Goal: Information Seeking & Learning: Learn about a topic

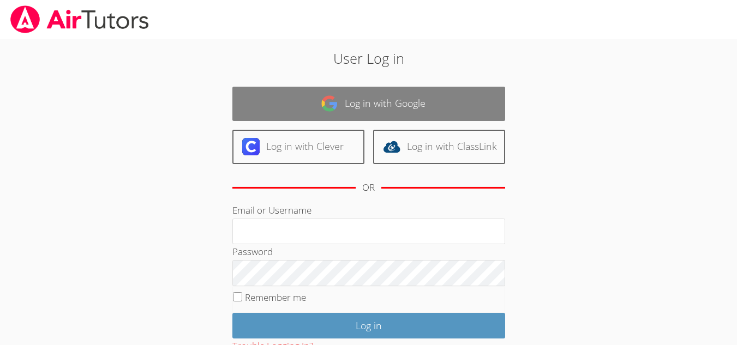
click at [356, 111] on link "Log in with Google" at bounding box center [368, 104] width 273 height 34
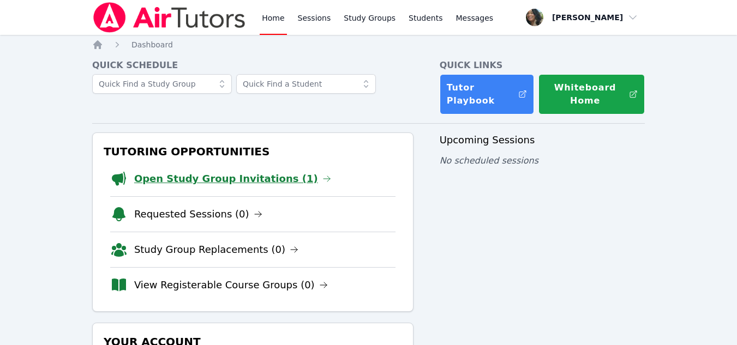
click at [225, 178] on link "Open Study Group Invitations (1)" at bounding box center [232, 178] width 197 height 15
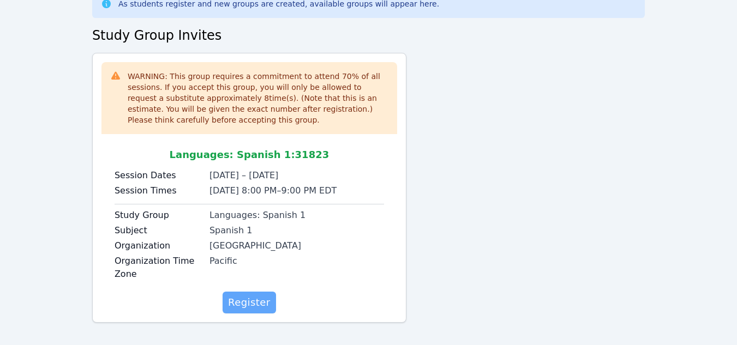
scroll to position [77, 0]
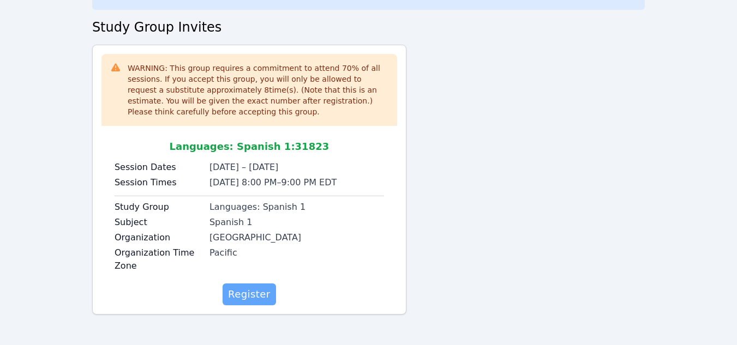
click at [248, 300] on span "Register" at bounding box center [249, 294] width 43 height 15
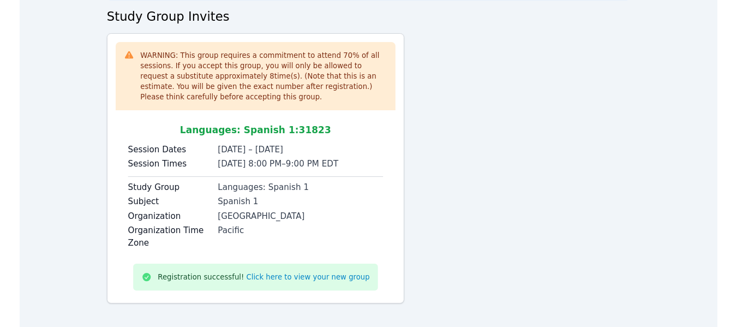
scroll to position [93, 0]
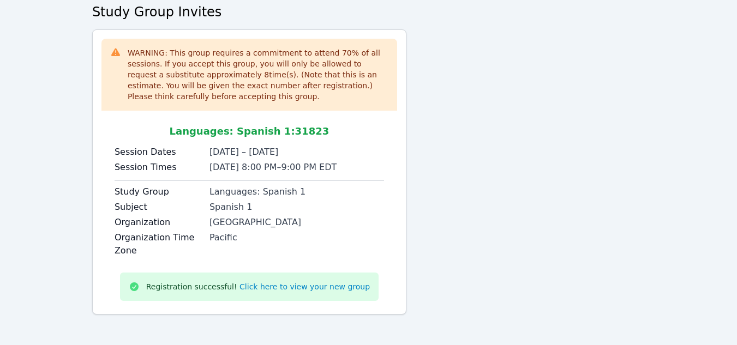
click at [500, 279] on div "WARNING: This group requires a commitment to attend 70 % of all sessions. If yo…" at bounding box center [368, 176] width 552 height 294
drag, startPoint x: 209, startPoint y: 224, endPoint x: 294, endPoint y: 218, distance: 85.3
click at [299, 218] on div "Centinela Valley UHSD" at bounding box center [296, 222] width 175 height 13
copy div "Centinela Valley UHSD"
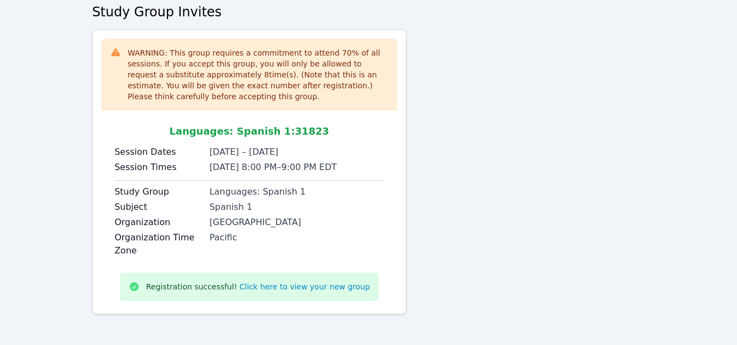
click at [709, 197] on div "Home Sessions Study Groups Students Messages Open user menu Momeena Garcia Open…" at bounding box center [368, 126] width 737 height 438
drag, startPoint x: 208, startPoint y: 222, endPoint x: 294, endPoint y: 220, distance: 86.2
click at [294, 220] on div "Organization Centinela Valley UHSD" at bounding box center [249, 223] width 269 height 15
copy div "Centinela Valley UHSD"
click at [669, 245] on div "Home Sessions Study Groups Students Messages Open user menu Momeena Garcia Open…" at bounding box center [368, 126] width 737 height 438
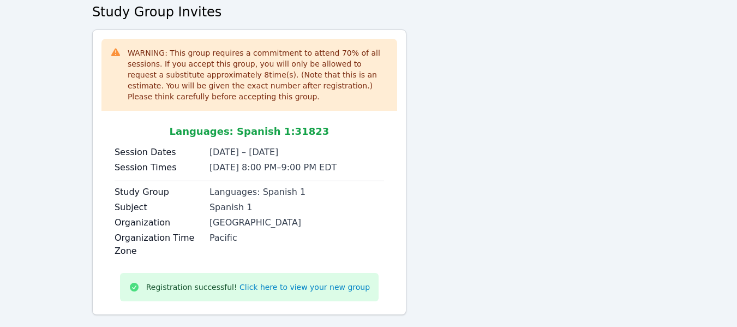
drag, startPoint x: 206, startPoint y: 97, endPoint x: 126, endPoint y: 55, distance: 90.8
click at [126, 55] on div "WARNING: This group requires a commitment to attend 70 % of all sessions. If yo…" at bounding box center [249, 74] width 278 height 55
copy div "WARNING: This group requires a commitment to attend 70 % of all sessions. If yo…"
click at [402, 135] on div "WARNING: This group requires a commitment to attend 70 % of all sessions. If yo…" at bounding box center [249, 171] width 314 height 285
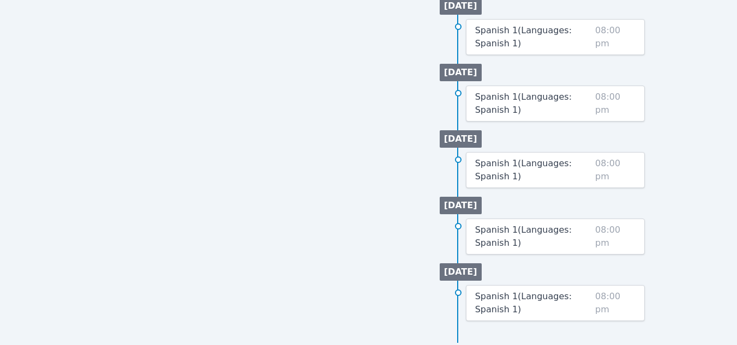
scroll to position [609, 0]
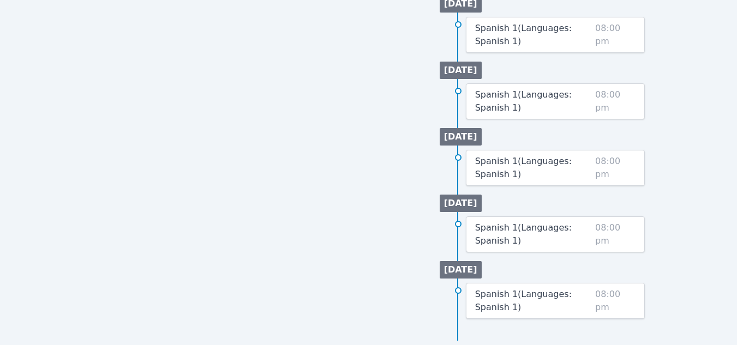
drag, startPoint x: 393, startPoint y: 241, endPoint x: 399, endPoint y: 242, distance: 6.6
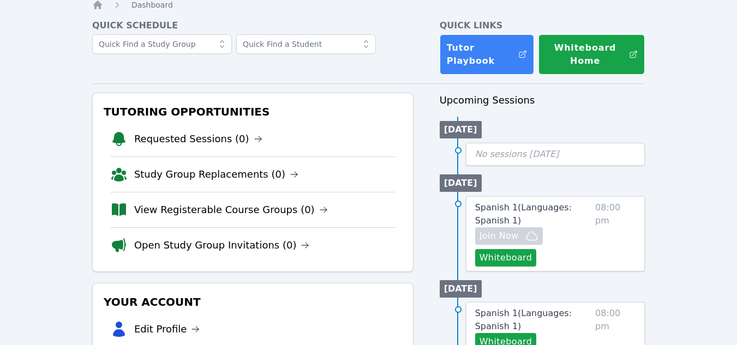
scroll to position [164, 0]
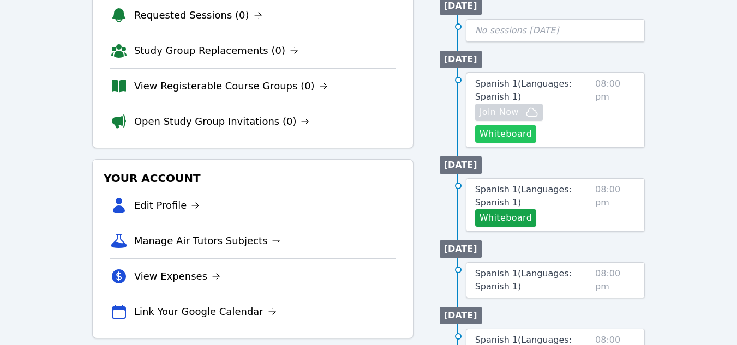
click at [510, 137] on button "Whiteboard" at bounding box center [506, 133] width 62 height 17
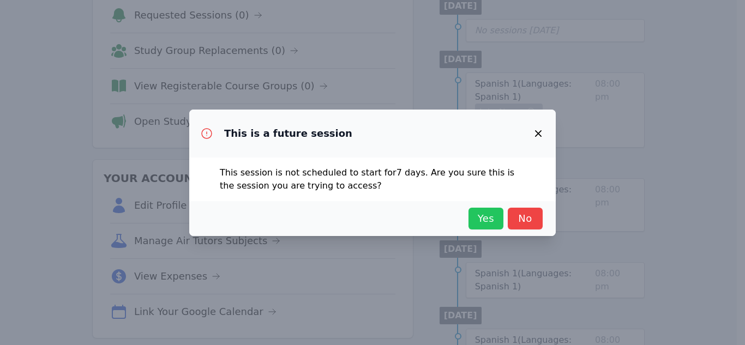
click at [477, 222] on span "Yes" at bounding box center [486, 218] width 24 height 15
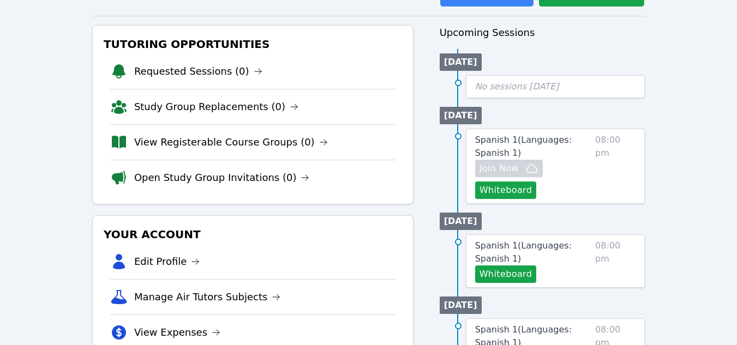
scroll to position [0, 0]
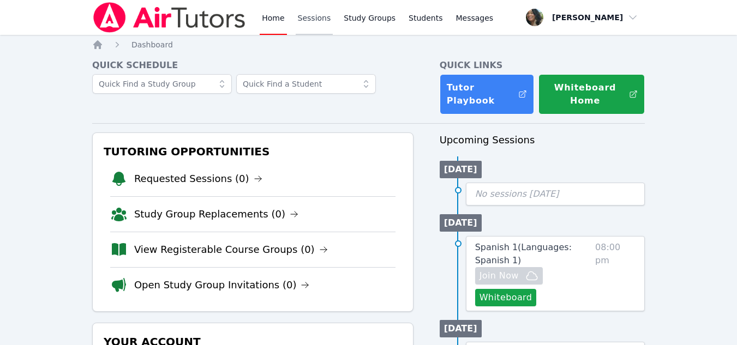
click at [316, 22] on link "Sessions" at bounding box center [315, 17] width 38 height 35
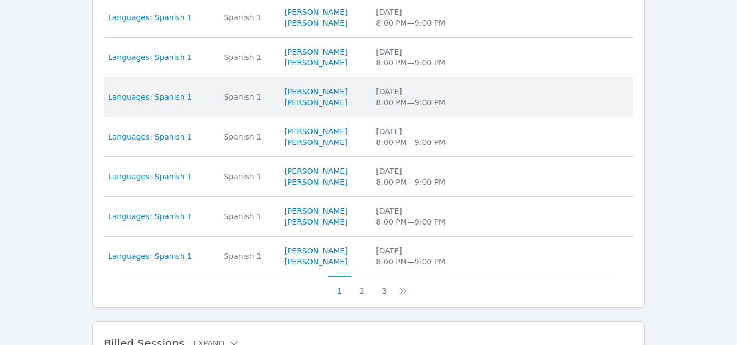
scroll to position [446, 0]
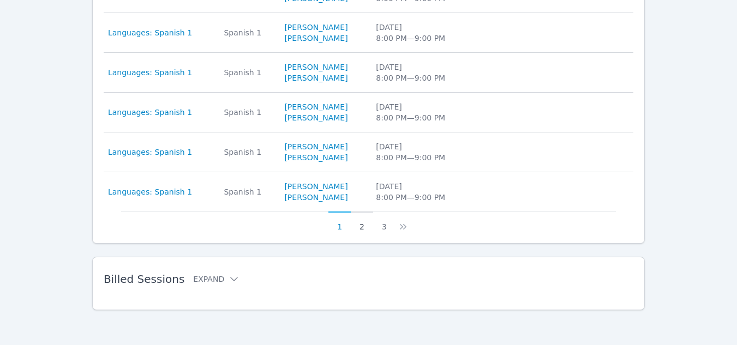
click at [362, 227] on button "2" at bounding box center [362, 222] width 22 height 21
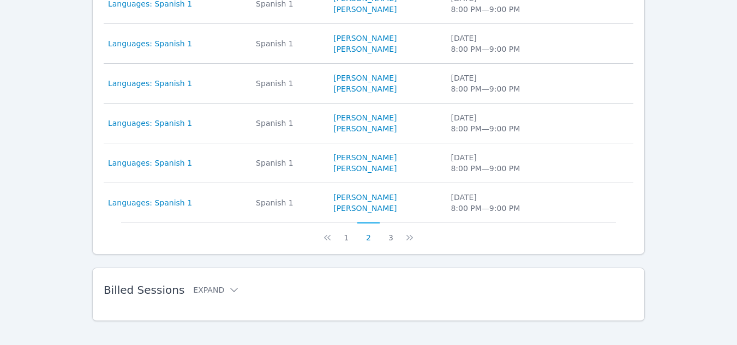
scroll to position [436, 0]
click at [350, 239] on button "1" at bounding box center [346, 231] width 22 height 21
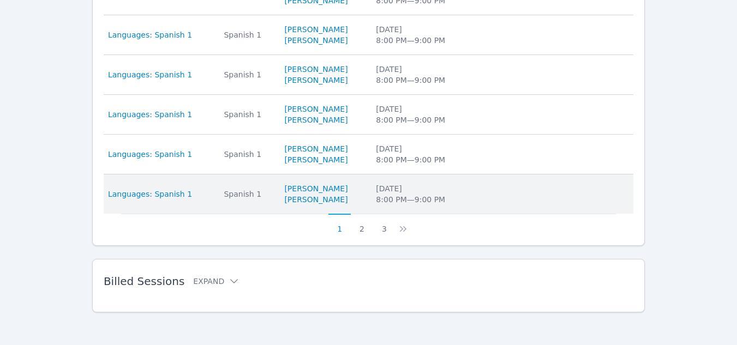
scroll to position [446, 0]
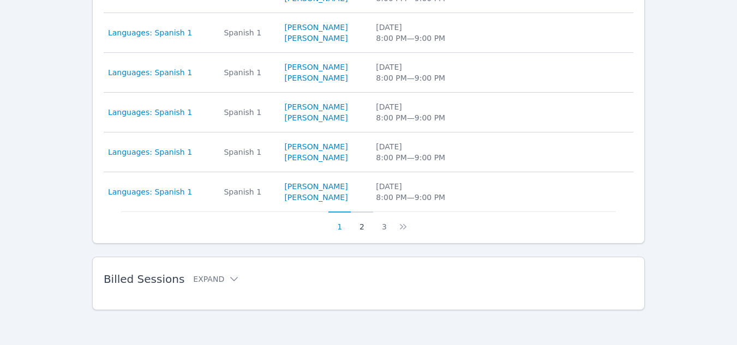
click at [367, 225] on button "2" at bounding box center [362, 222] width 22 height 21
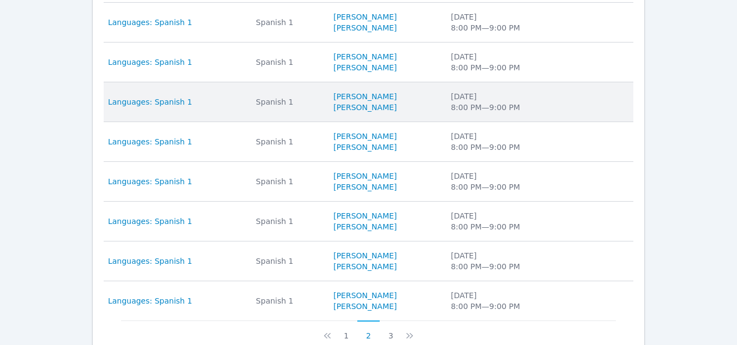
scroll to position [392, 0]
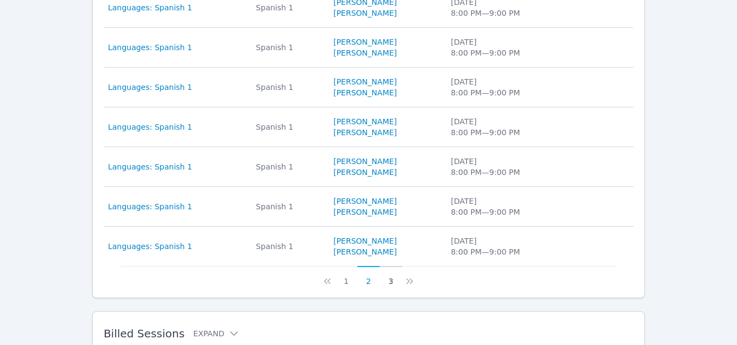
click at [385, 283] on button "3" at bounding box center [391, 276] width 22 height 21
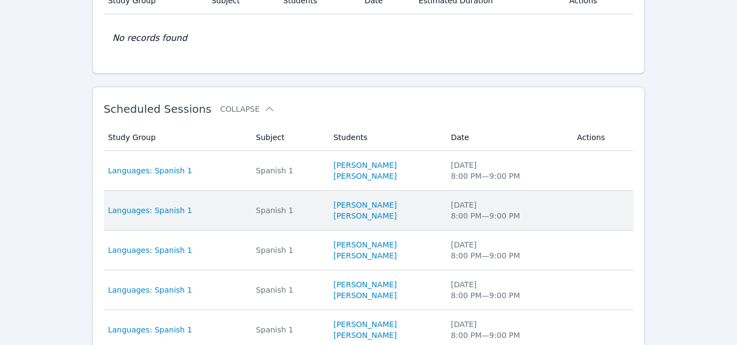
scroll to position [164, 0]
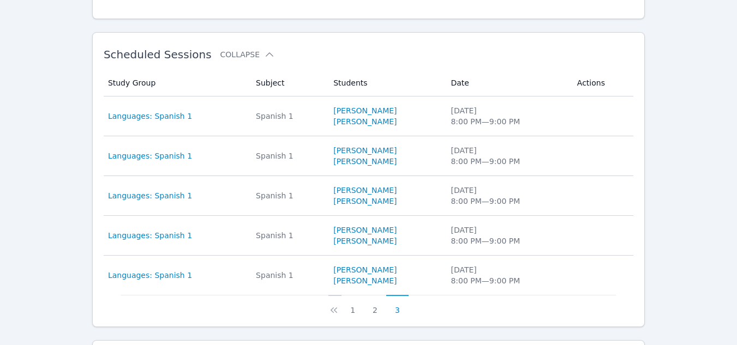
click at [337, 312] on icon at bounding box center [333, 310] width 11 height 11
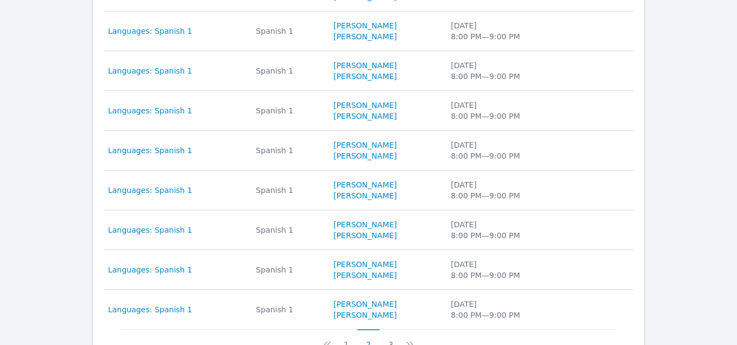
scroll to position [436, 0]
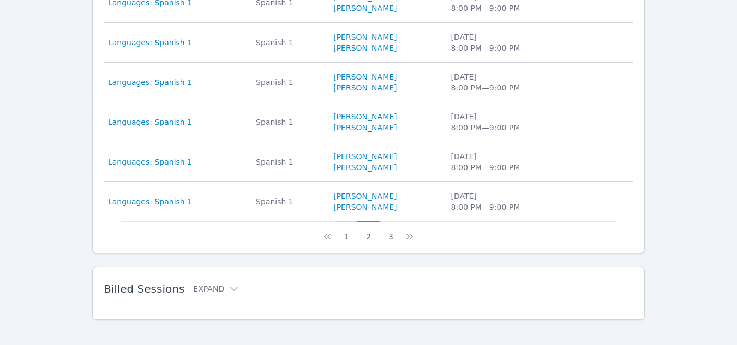
click at [345, 239] on button "1" at bounding box center [346, 231] width 22 height 21
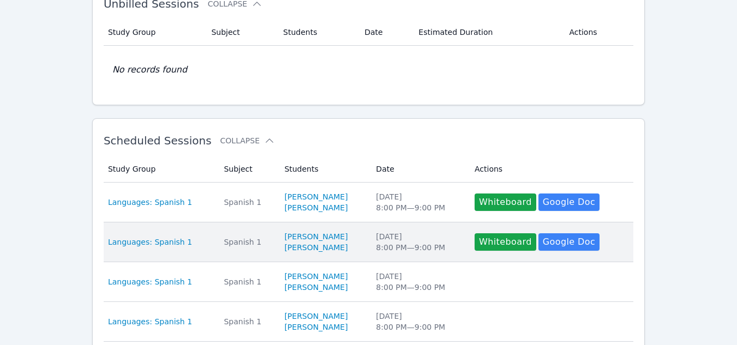
scroll to position [109, 0]
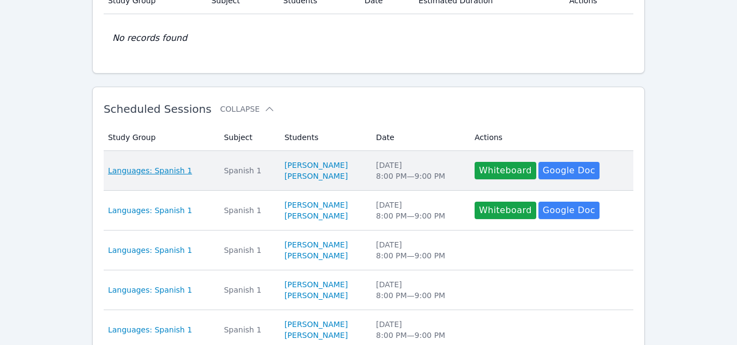
click at [160, 169] on span "Languages: Spanish 1" at bounding box center [150, 170] width 84 height 11
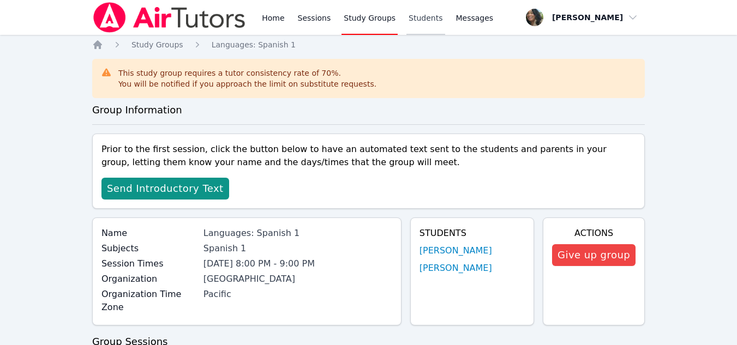
click at [409, 19] on link "Students" at bounding box center [425, 17] width 38 height 35
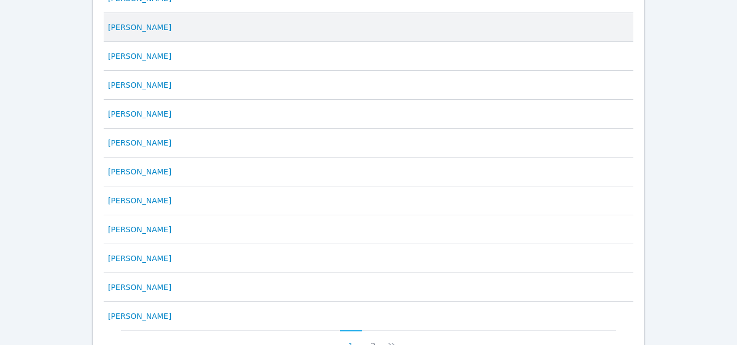
scroll to position [598, 0]
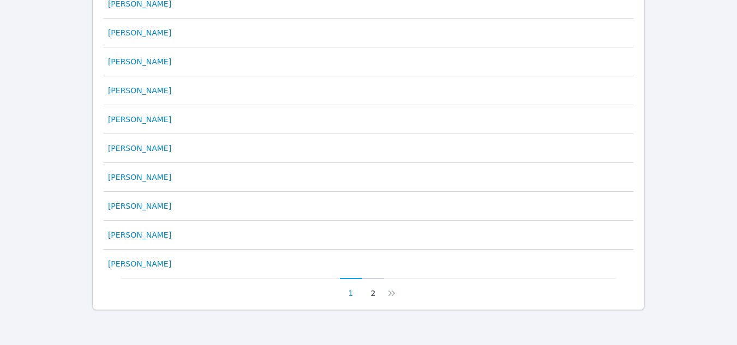
click at [370, 296] on button "2" at bounding box center [373, 288] width 22 height 21
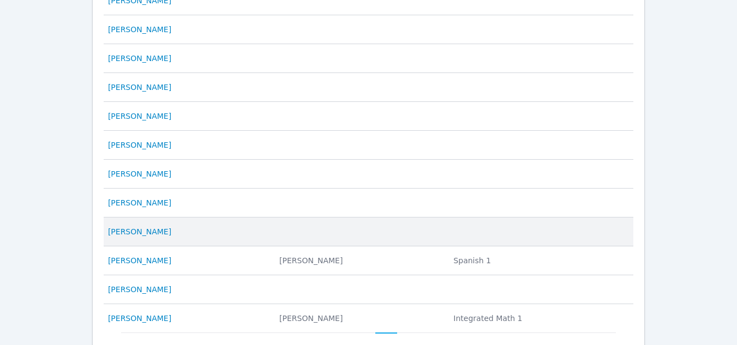
scroll to position [377, 0]
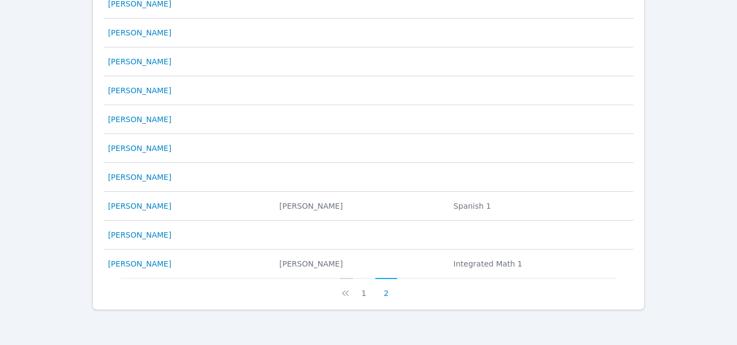
click at [351, 298] on icon at bounding box center [345, 293] width 11 height 11
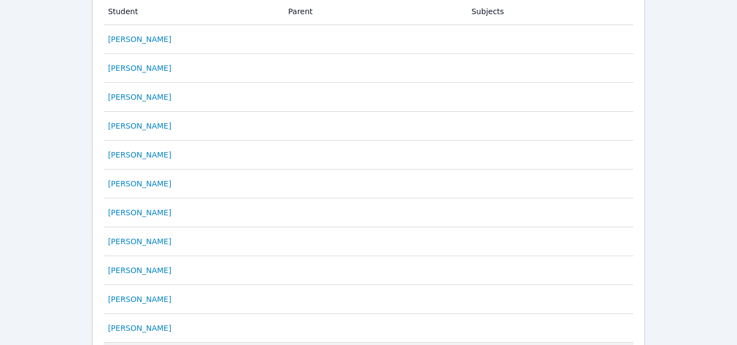
scroll to position [327, 0]
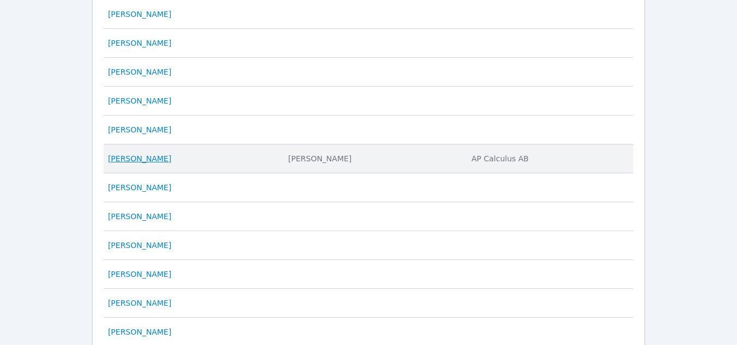
click at [137, 163] on link "[PERSON_NAME]" at bounding box center [139, 158] width 63 height 11
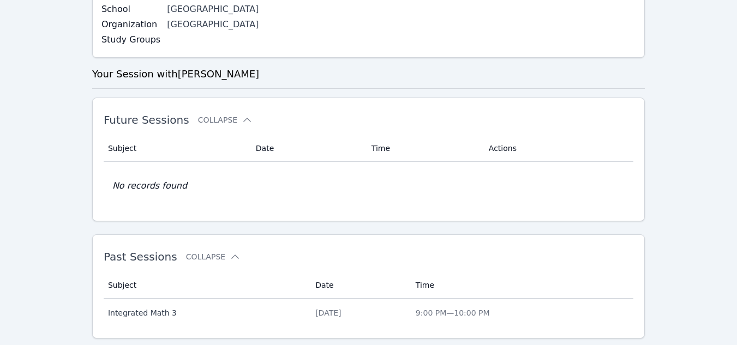
scroll to position [276, 0]
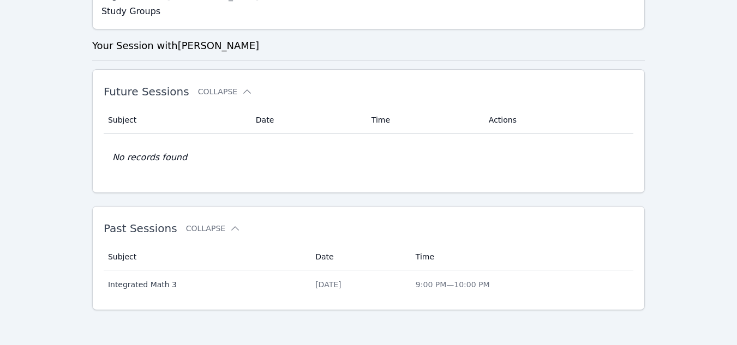
scroll to position [327, 0]
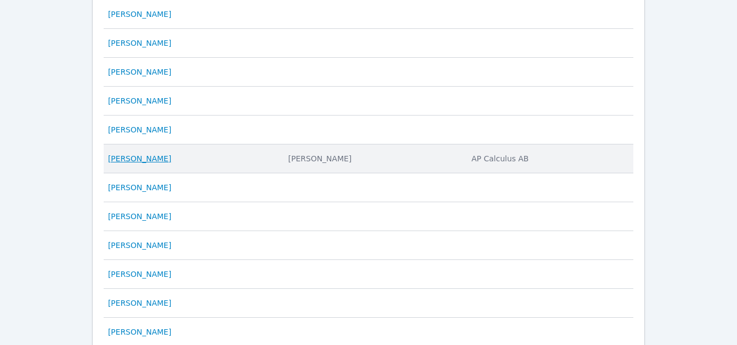
click at [139, 156] on link "[PERSON_NAME]" at bounding box center [139, 158] width 63 height 11
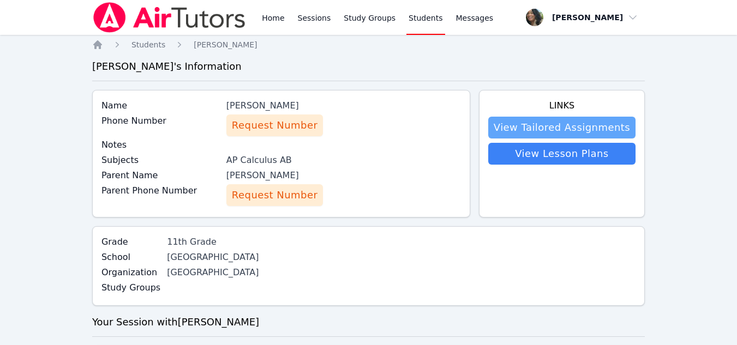
click at [578, 125] on link "View Tailored Assignments" at bounding box center [561, 128] width 147 height 22
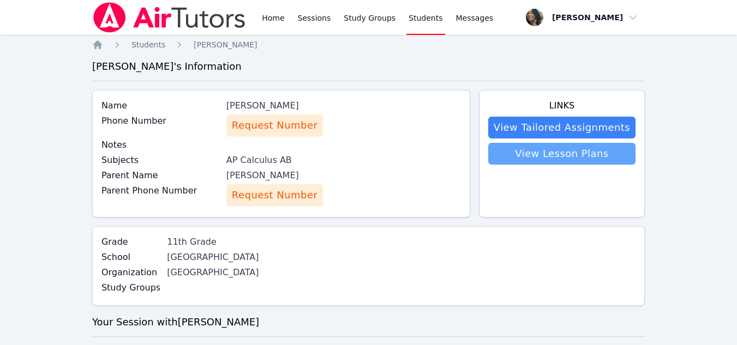
click at [540, 146] on link "View Lesson Plans" at bounding box center [561, 154] width 147 height 22
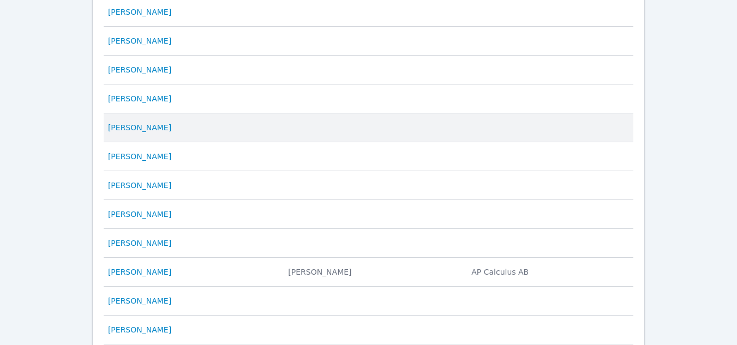
scroll to position [107, 0]
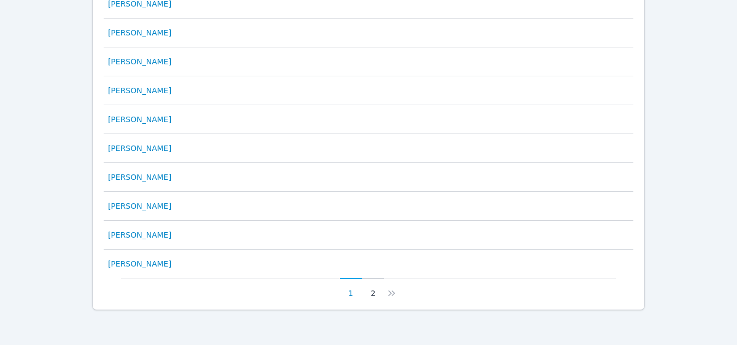
click at [374, 288] on button "2" at bounding box center [373, 288] width 22 height 21
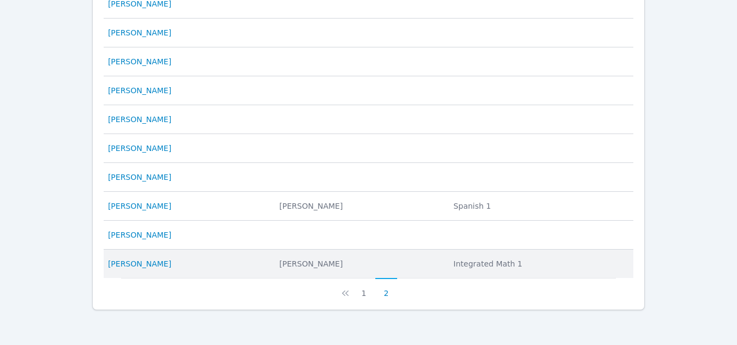
click at [497, 264] on li "Integrated Math 1" at bounding box center [539, 263] width 173 height 11
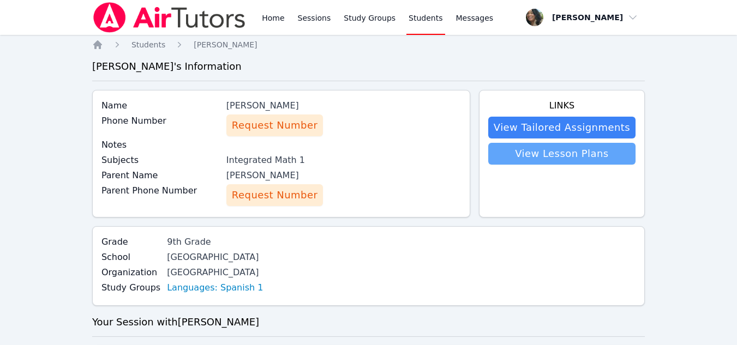
click at [542, 154] on link "View Lesson Plans" at bounding box center [561, 154] width 147 height 22
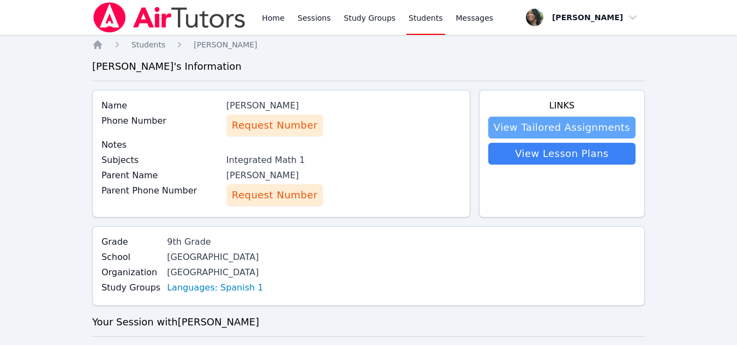
click at [553, 125] on link "View Tailored Assignments" at bounding box center [561, 128] width 147 height 22
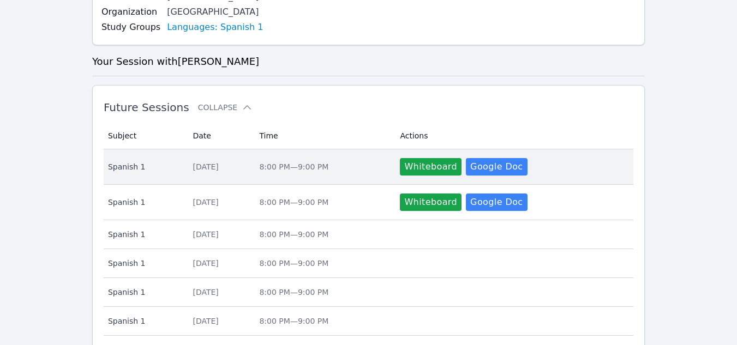
scroll to position [273, 0]
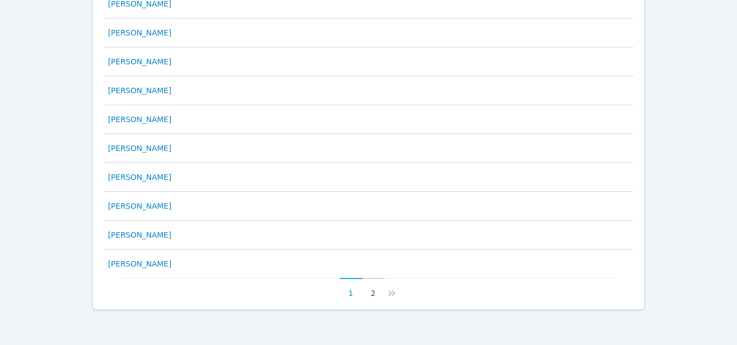
click at [372, 296] on button "2" at bounding box center [373, 288] width 22 height 21
click at [366, 293] on button "1" at bounding box center [364, 288] width 22 height 21
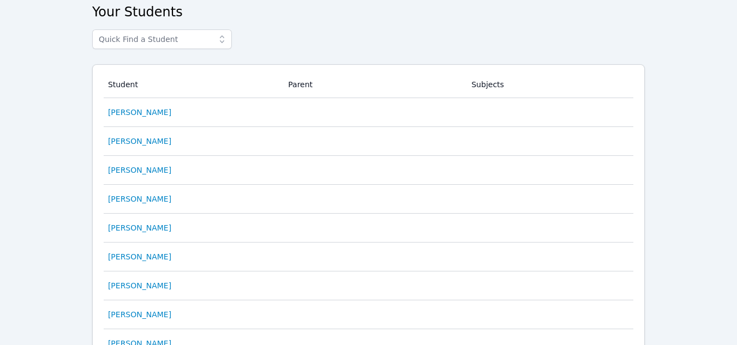
scroll to position [0, 0]
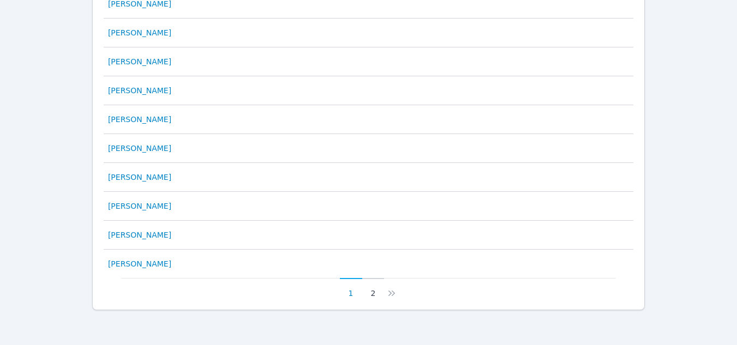
click at [375, 290] on button "2" at bounding box center [373, 288] width 22 height 21
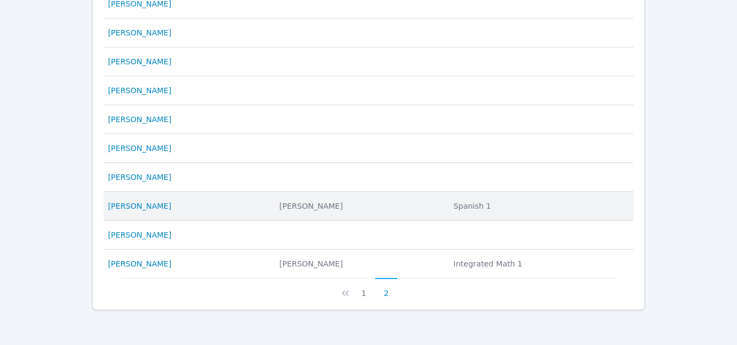
click at [342, 204] on div "[PERSON_NAME]" at bounding box center [359, 206] width 161 height 11
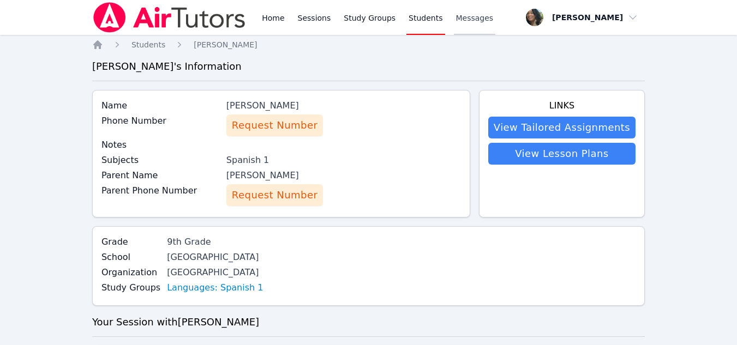
click at [465, 17] on span "Messages" at bounding box center [475, 18] width 38 height 11
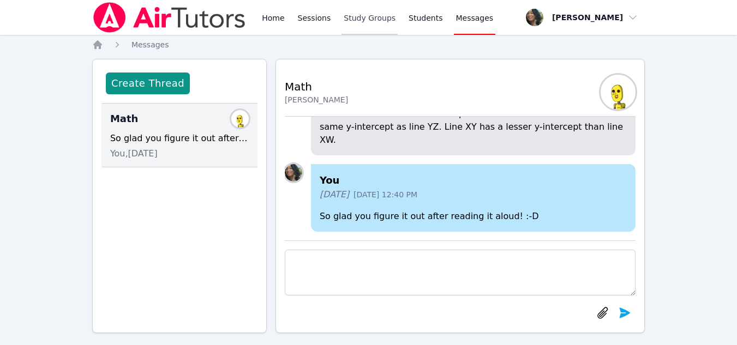
click at [353, 21] on link "Study Groups" at bounding box center [369, 17] width 56 height 35
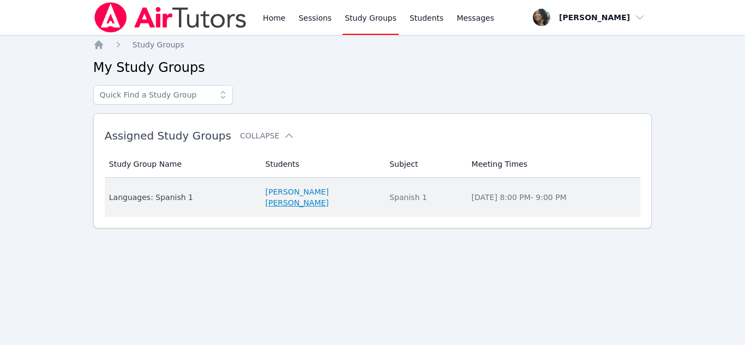
click at [297, 206] on link "[PERSON_NAME]" at bounding box center [297, 202] width 63 height 11
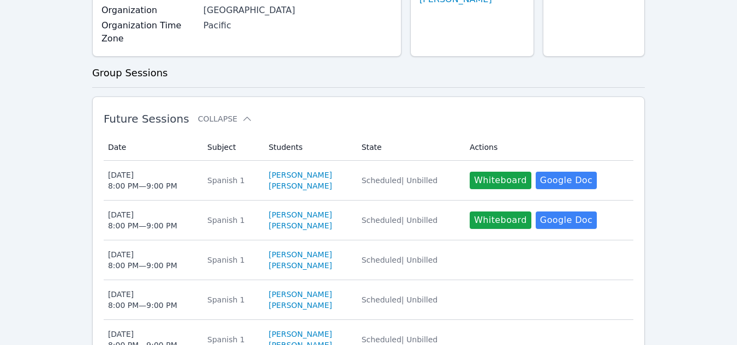
scroll to position [273, 0]
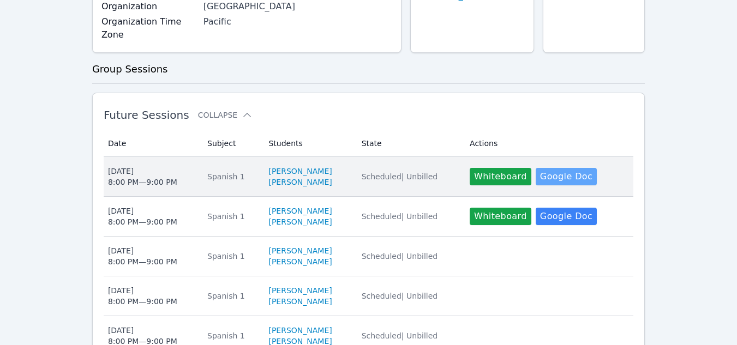
click at [574, 168] on link "Google Doc" at bounding box center [566, 176] width 61 height 17
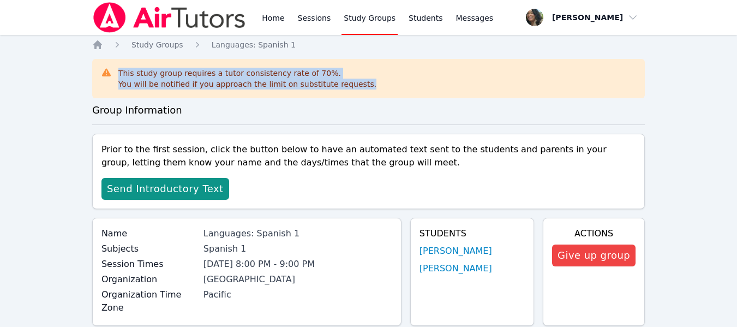
drag, startPoint x: 356, startPoint y: 86, endPoint x: 119, endPoint y: 68, distance: 237.3
click at [119, 68] on div "This study group requires a tutor consistency rate of 70 %. You will be notifie…" at bounding box center [368, 79] width 535 height 22
copy div "This study group requires a tutor consistency rate of 70 %. You will be notifie…"
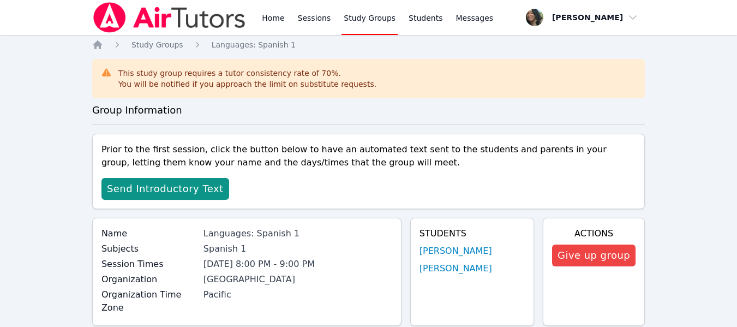
drag, startPoint x: 114, startPoint y: 70, endPoint x: 97, endPoint y: 67, distance: 17.3
click at [97, 67] on div "This study group requires a tutor consistency rate of 70 %. You will be notifie…" at bounding box center [368, 78] width 552 height 39
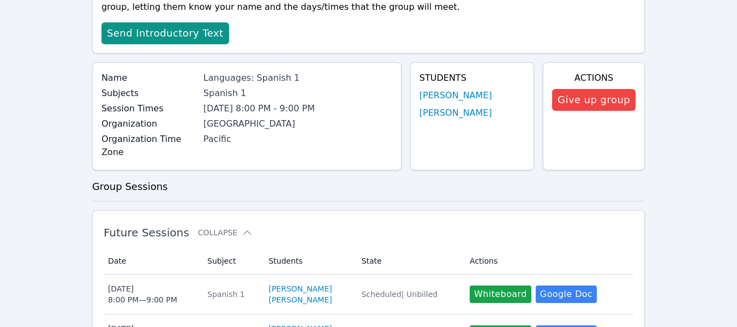
scroll to position [273, 0]
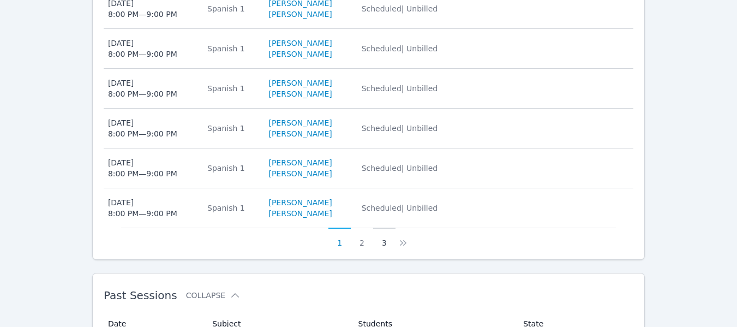
click at [384, 232] on button "3" at bounding box center [384, 237] width 22 height 21
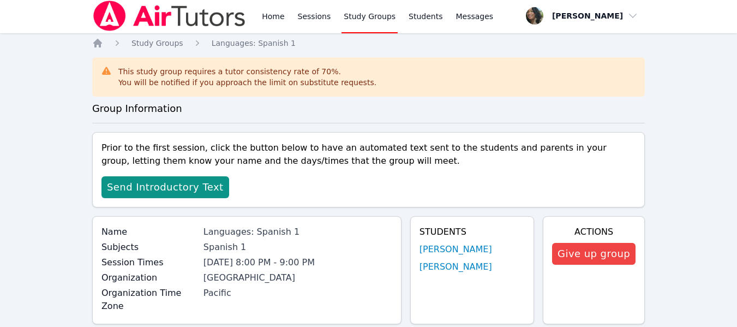
scroll to position [0, 0]
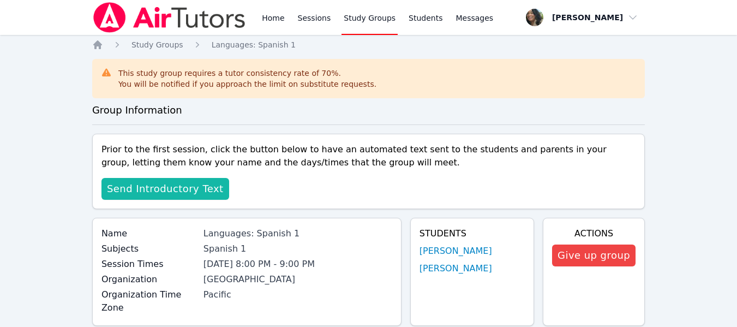
click at [153, 185] on span "Send Introductory Text" at bounding box center [165, 188] width 117 height 15
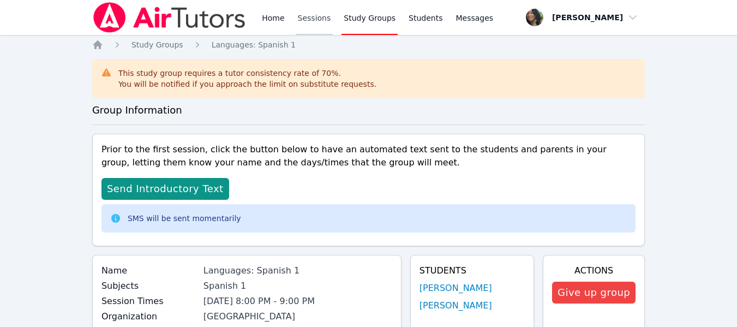
click at [304, 23] on link "Sessions" at bounding box center [315, 17] width 38 height 35
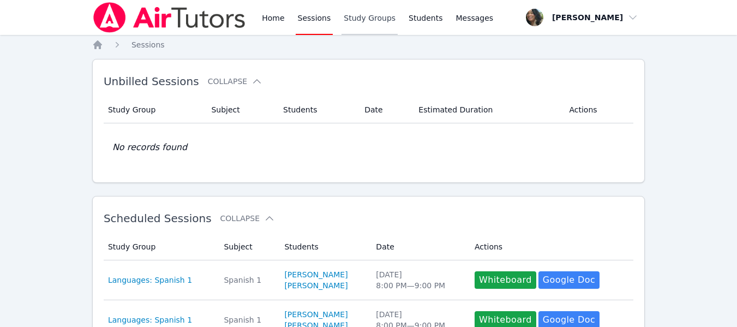
click at [362, 21] on link "Study Groups" at bounding box center [369, 17] width 56 height 35
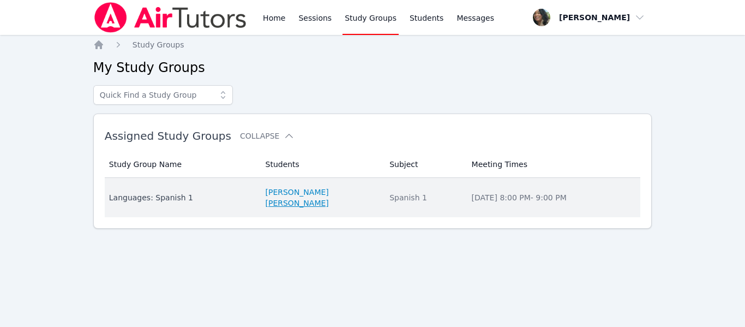
click at [303, 207] on link "[PERSON_NAME]" at bounding box center [297, 202] width 63 height 11
click at [286, 205] on link "[PERSON_NAME]" at bounding box center [297, 202] width 63 height 11
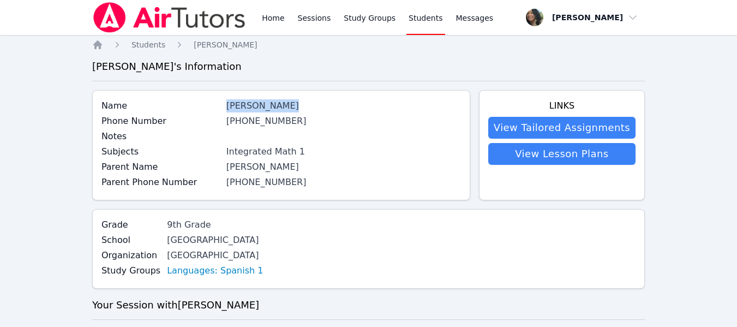
drag, startPoint x: 290, startPoint y: 108, endPoint x: 231, endPoint y: 104, distance: 58.5
click at [231, 104] on div "[PERSON_NAME]" at bounding box center [343, 105] width 234 height 13
copy div "[PERSON_NAME]"
drag, startPoint x: 288, startPoint y: 120, endPoint x: 227, endPoint y: 129, distance: 61.7
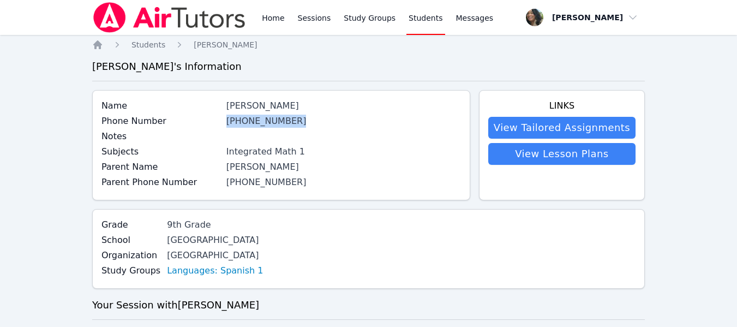
click at [227, 129] on div "Phone Number (715) 504-0247" at bounding box center [280, 122] width 359 height 15
copy link "[PHONE_NUMBER]"
drag, startPoint x: 299, startPoint y: 152, endPoint x: 229, endPoint y: 153, distance: 69.8
click at [229, 153] on div "Subjects Integrated Math 1" at bounding box center [280, 152] width 359 height 15
copy div "Integrated Math 1"
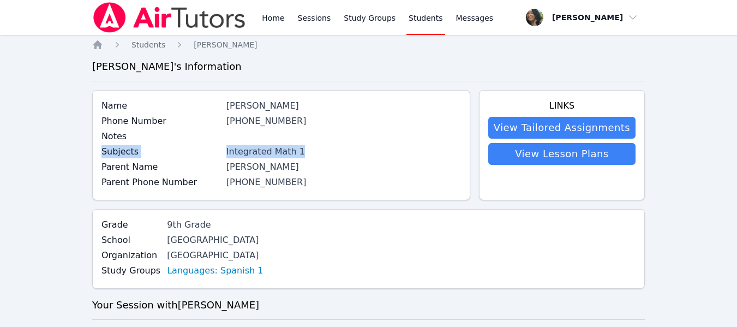
drag, startPoint x: 100, startPoint y: 151, endPoint x: 299, endPoint y: 154, distance: 198.5
click at [299, 154] on div "Name Andrea Llamas Phone Number (715) 504-0247 Notes Subjects Integrated Math 1…" at bounding box center [281, 145] width 378 height 110
copy div "Subjects Integrated Math 1"
click at [335, 205] on div "Name Andrea Llamas Phone Number (715) 504-0247 Notes Subjects Integrated Math 1…" at bounding box center [368, 149] width 552 height 119
drag, startPoint x: 284, startPoint y: 166, endPoint x: 230, endPoint y: 166, distance: 53.4
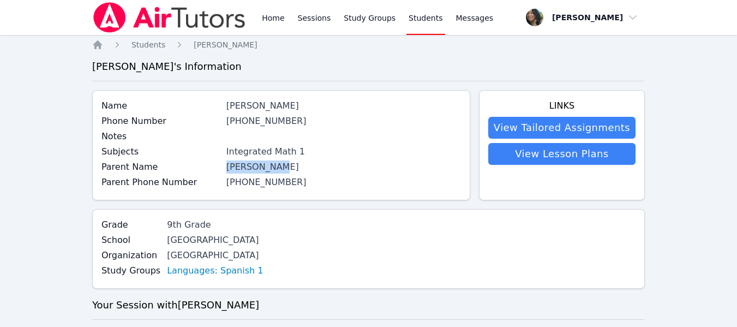
click at [230, 166] on div "[PERSON_NAME]" at bounding box center [343, 166] width 234 height 13
copy div "[PERSON_NAME]"
drag, startPoint x: 228, startPoint y: 183, endPoint x: 288, endPoint y: 187, distance: 60.1
click at [288, 187] on div "Parent Phone Number (717) 543-4247" at bounding box center [280, 183] width 359 height 15
copy link "[PHONE_NUMBER]"
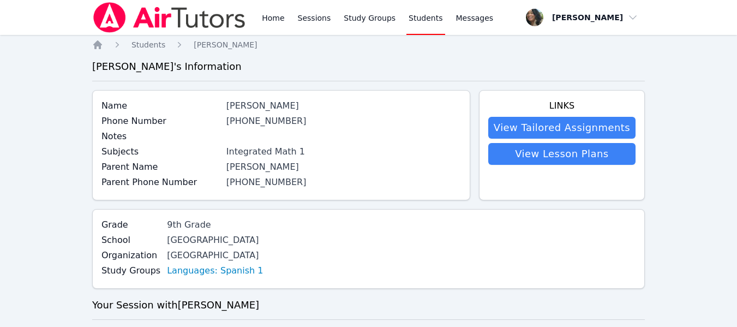
click at [267, 20] on link "Home" at bounding box center [273, 17] width 27 height 35
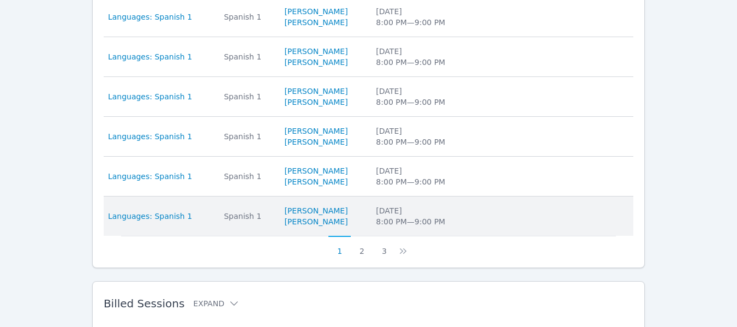
scroll to position [465, 0]
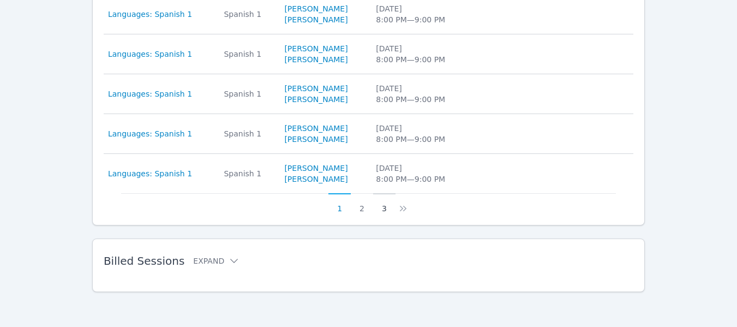
click at [386, 209] on button "3" at bounding box center [384, 203] width 22 height 21
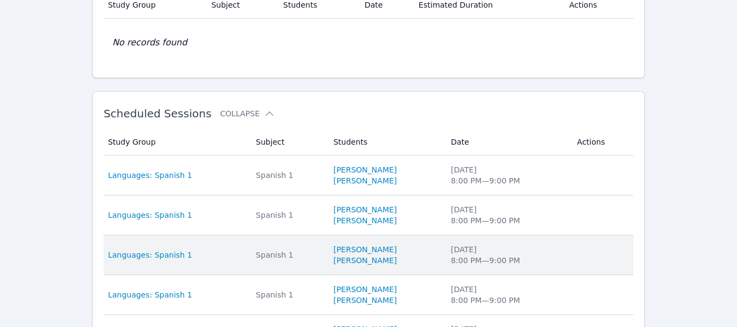
scroll to position [102, 0]
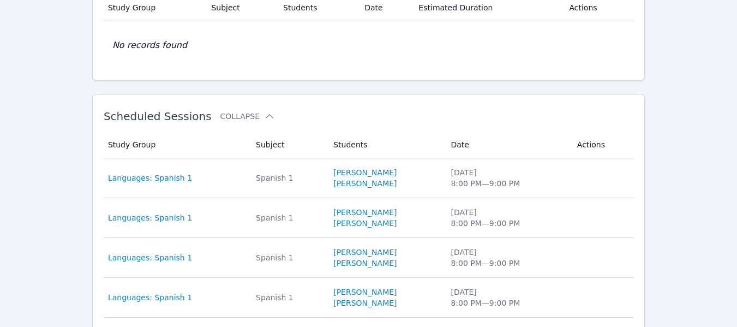
click at [368, 169] on link "[PERSON_NAME]" at bounding box center [364, 172] width 63 height 11
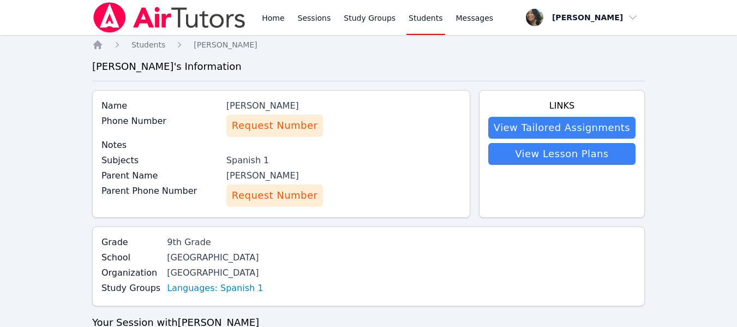
click at [543, 130] on link "View Tailored Assignments" at bounding box center [561, 128] width 147 height 22
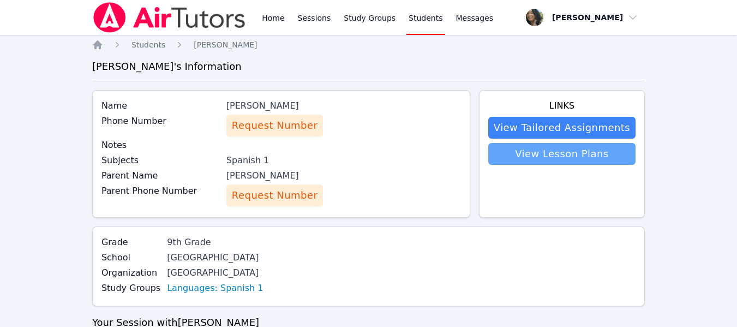
click at [536, 152] on link "View Lesson Plans" at bounding box center [561, 154] width 147 height 22
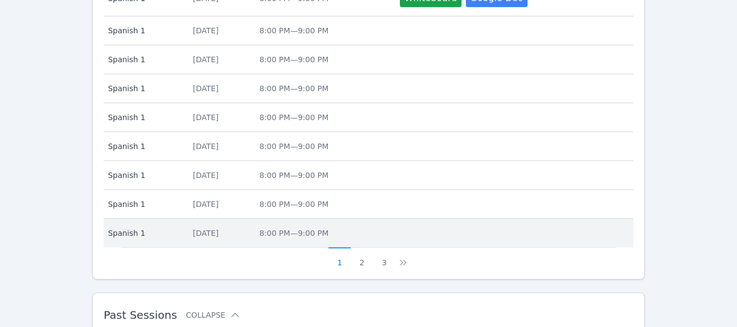
scroll to position [491, 0]
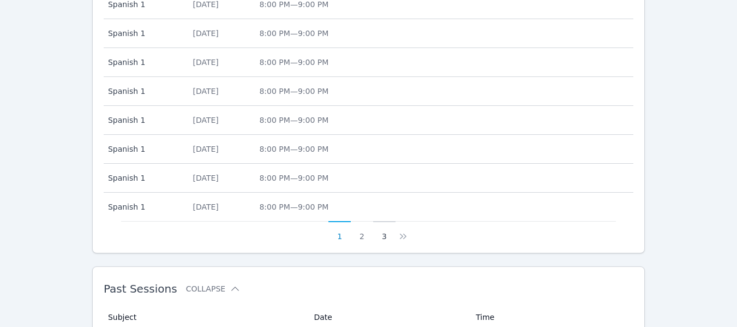
click at [378, 240] on button "3" at bounding box center [384, 231] width 22 height 21
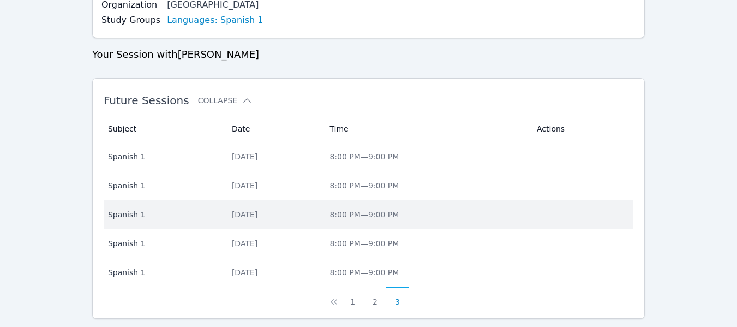
scroll to position [431, 0]
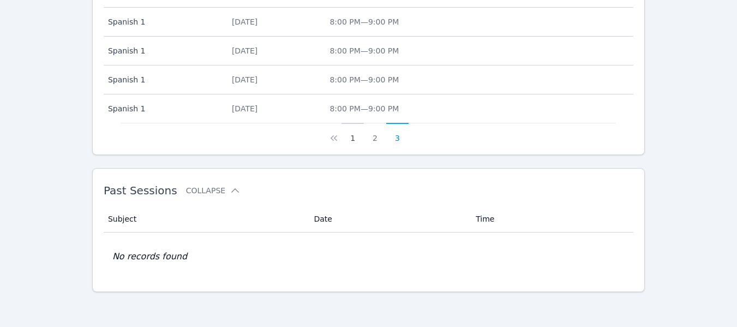
click at [351, 142] on button "1" at bounding box center [352, 133] width 22 height 21
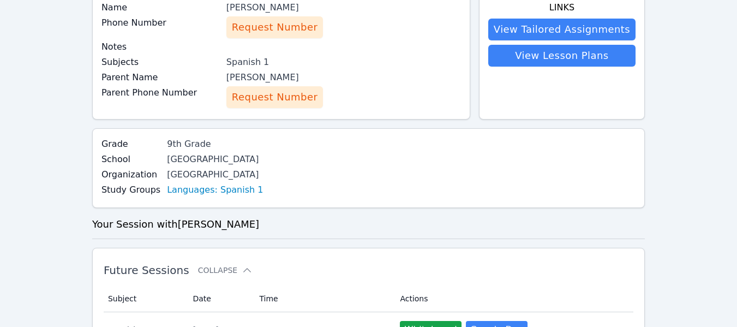
scroll to position [0, 0]
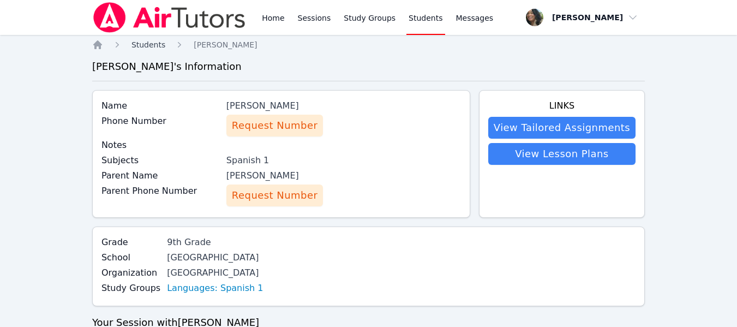
click at [154, 46] on span "Students" at bounding box center [148, 44] width 34 height 9
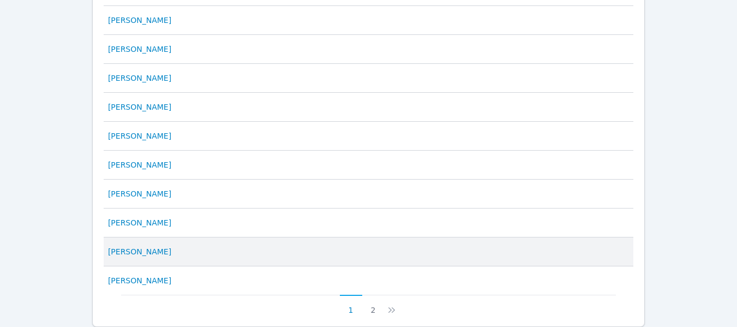
scroll to position [616, 0]
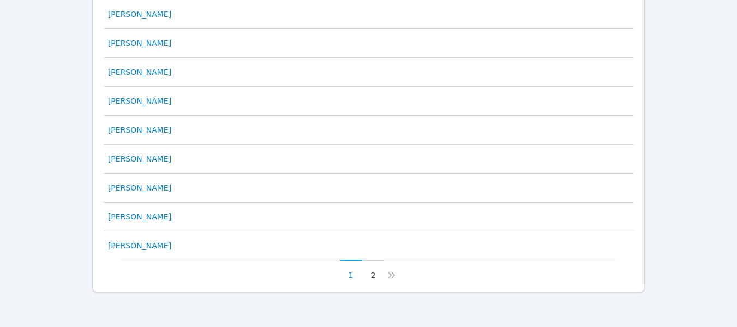
click at [371, 278] on button "2" at bounding box center [373, 270] width 22 height 21
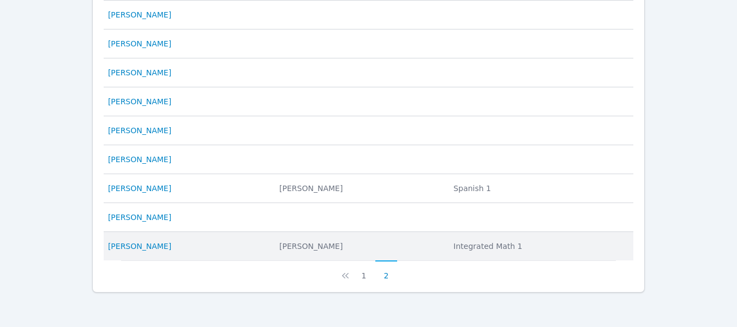
scroll to position [396, 0]
click at [151, 247] on link "[PERSON_NAME]" at bounding box center [139, 245] width 63 height 11
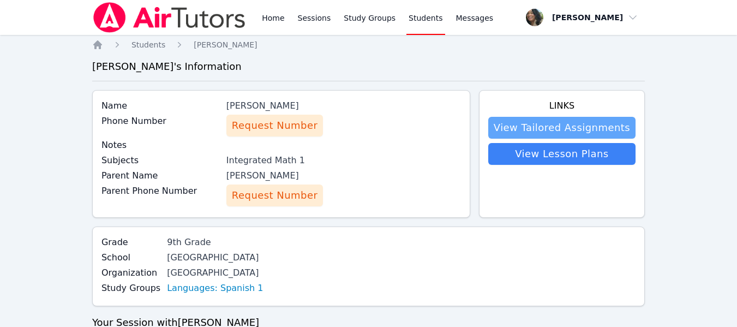
click at [598, 133] on link "View Tailored Assignments" at bounding box center [561, 128] width 147 height 22
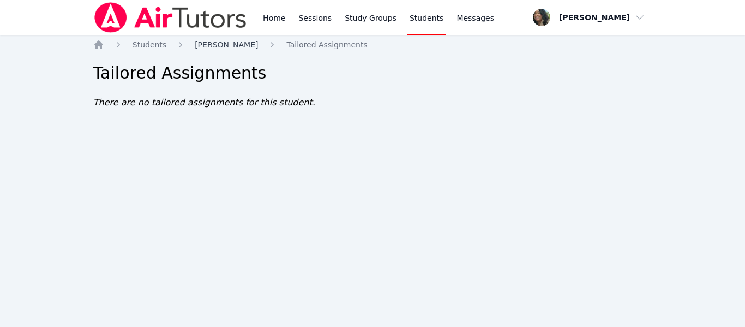
click at [213, 50] on link "[PERSON_NAME]" at bounding box center [226, 44] width 63 height 11
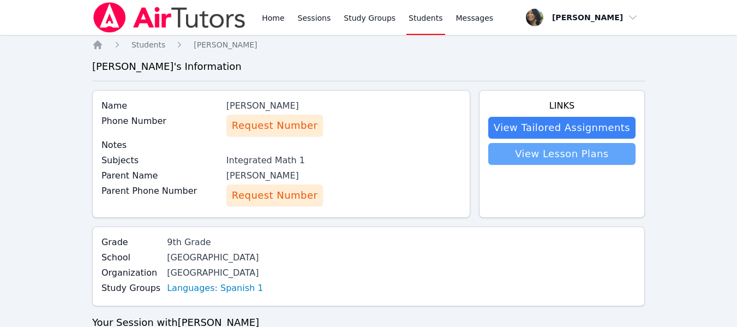
click at [556, 157] on link "View Lesson Plans" at bounding box center [561, 154] width 147 height 22
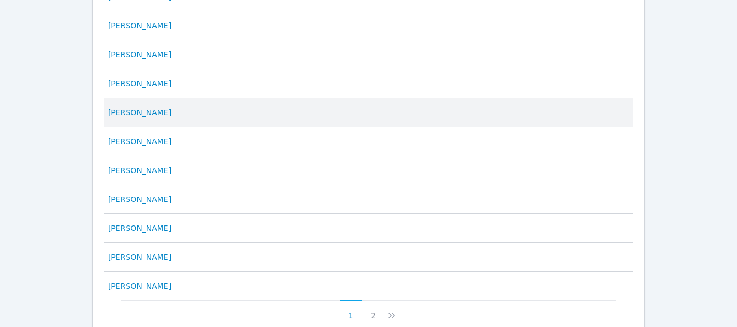
scroll to position [616, 0]
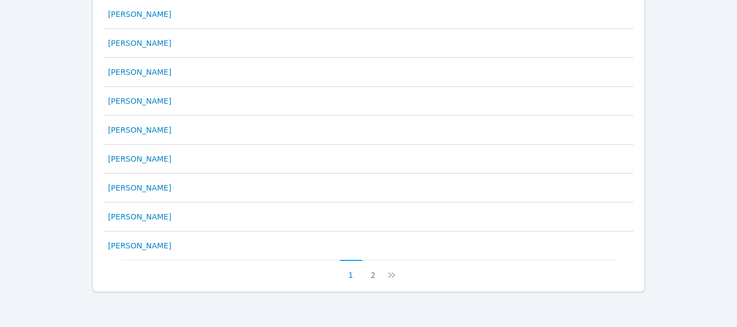
click at [371, 271] on button "2" at bounding box center [373, 270] width 22 height 21
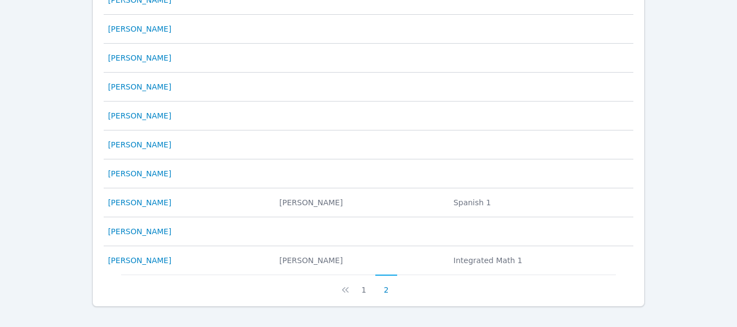
scroll to position [382, 0]
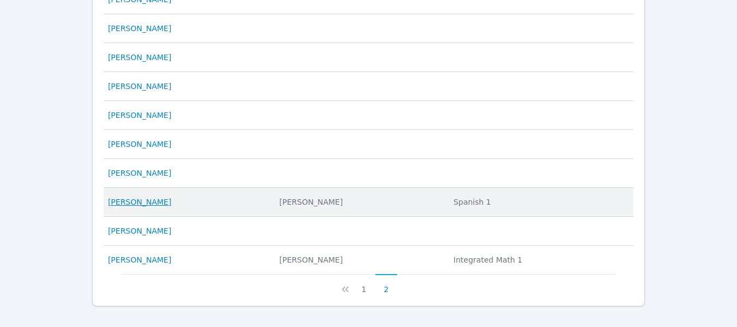
click at [152, 199] on link "[PERSON_NAME]" at bounding box center [139, 201] width 63 height 11
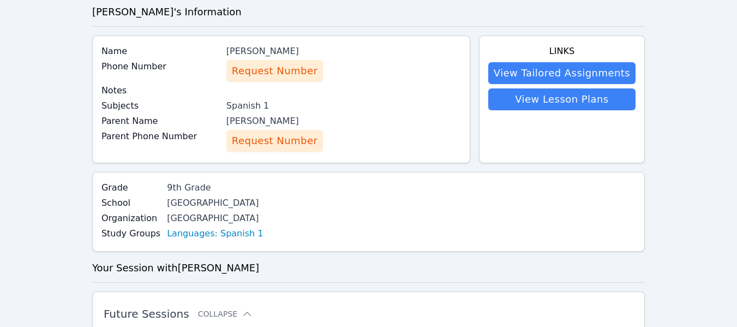
scroll to position [109, 0]
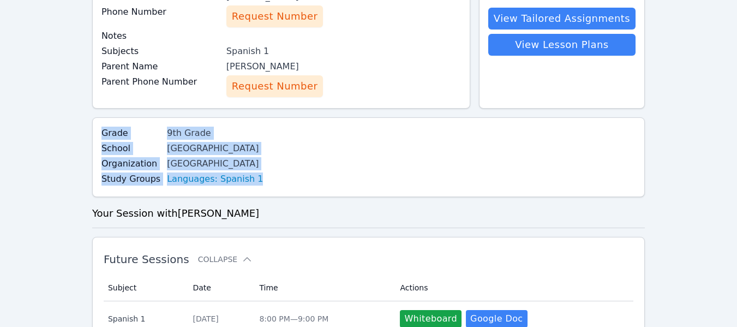
drag, startPoint x: 100, startPoint y: 133, endPoint x: 255, endPoint y: 175, distance: 159.8
click at [255, 175] on div "Grade 9th Grade School [GEOGRAPHIC_DATA] Organization [GEOGRAPHIC_DATA] UHSD St…" at bounding box center [368, 157] width 552 height 80
copy div "Grade 9th Grade School [GEOGRAPHIC_DATA] Organization [GEOGRAPHIC_DATA] UHSD St…"
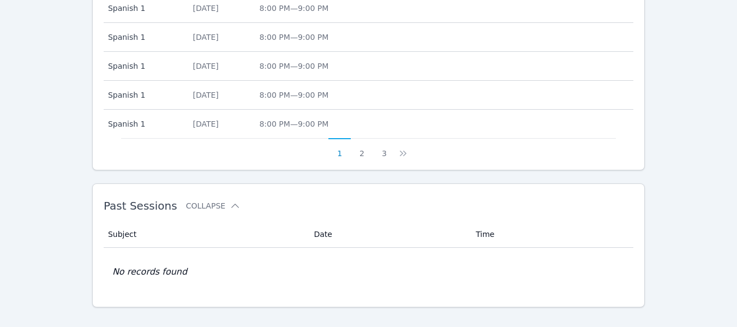
scroll to position [589, 0]
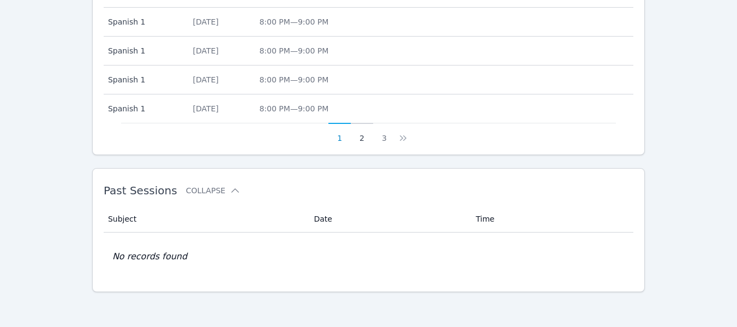
click at [365, 140] on button "2" at bounding box center [362, 133] width 22 height 21
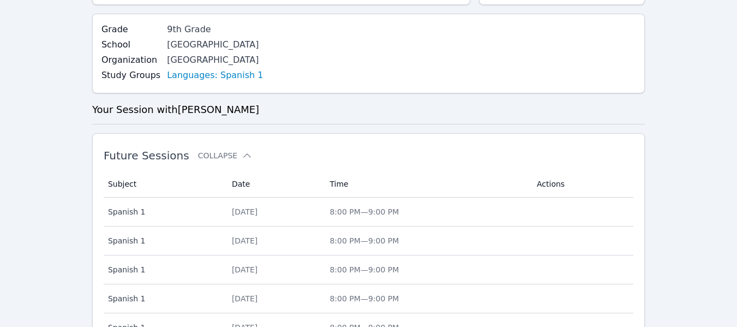
scroll to position [576, 0]
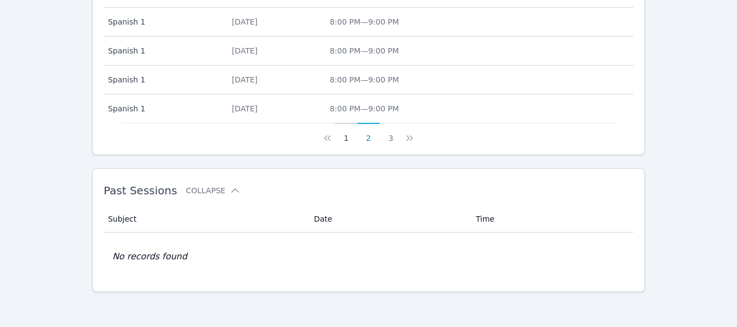
click at [350, 141] on button "1" at bounding box center [346, 133] width 22 height 21
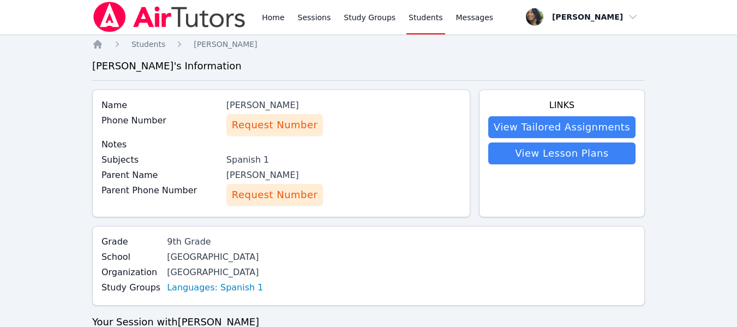
scroll to position [0, 0]
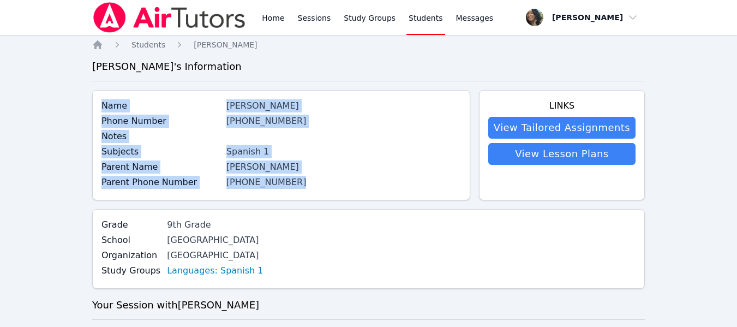
drag, startPoint x: 101, startPoint y: 104, endPoint x: 293, endPoint y: 197, distance: 213.7
click at [298, 200] on div "Name [PERSON_NAME] Phone Number [PHONE_NUMBER] Notes Subjects Spanish 1 Parent …" at bounding box center [281, 145] width 378 height 110
copy div "Name [PERSON_NAME] Phone Number [PHONE_NUMBER] Notes Subjects Spanish 1 Parent …"
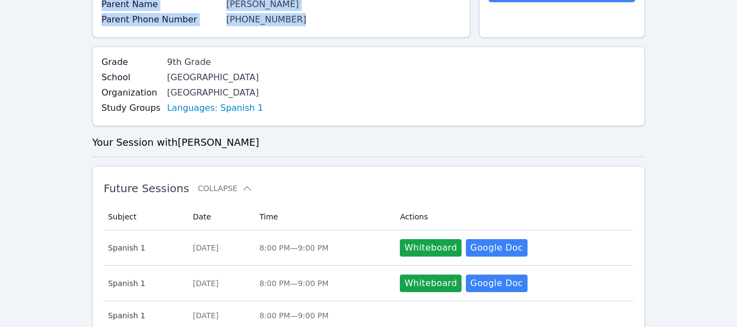
scroll to position [55, 0]
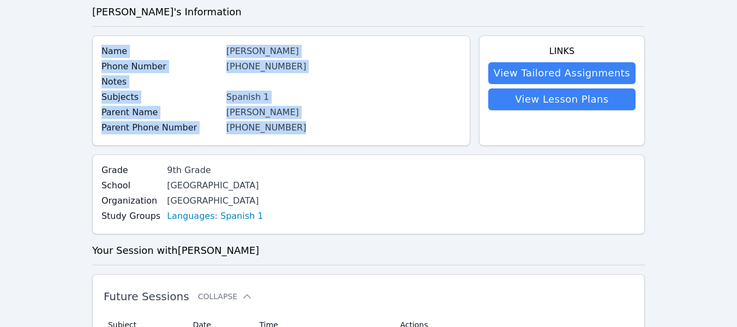
click at [370, 107] on div "[PERSON_NAME]" at bounding box center [343, 112] width 234 height 13
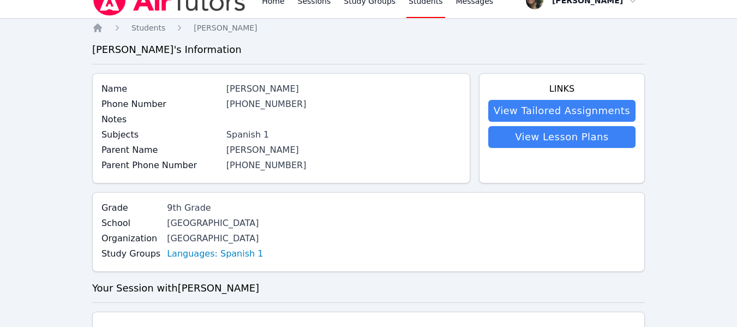
scroll to position [0, 0]
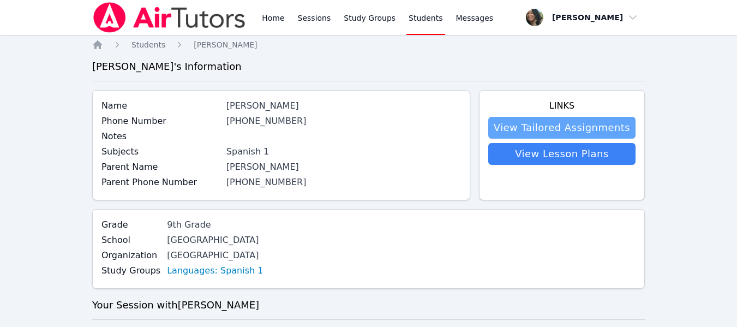
click at [533, 131] on link "View Tailored Assignments" at bounding box center [561, 128] width 147 height 22
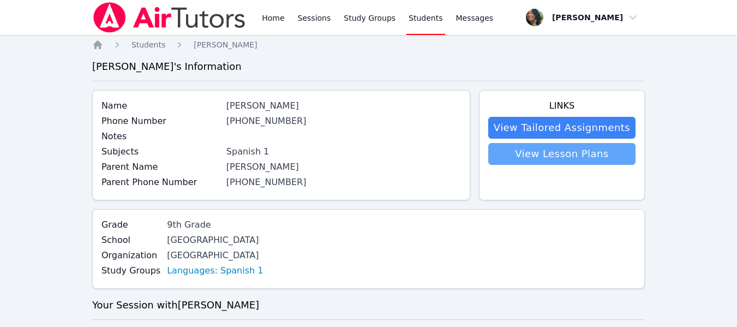
click at [520, 149] on link "View Lesson Plans" at bounding box center [561, 154] width 147 height 22
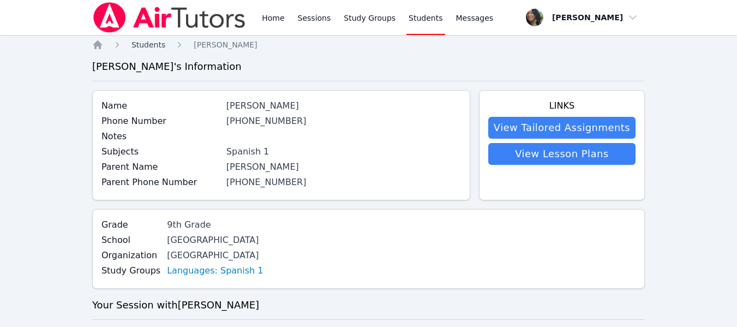
click at [151, 47] on span "Students" at bounding box center [148, 44] width 34 height 9
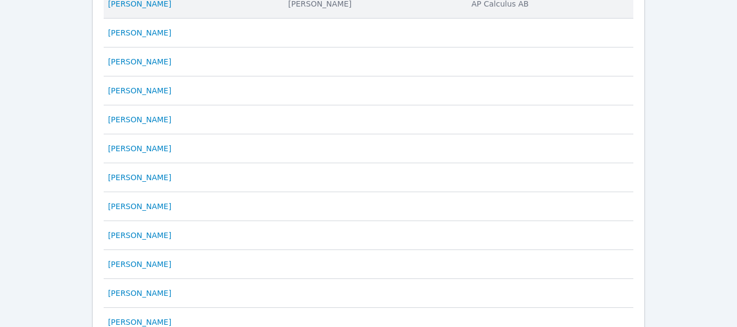
scroll to position [491, 0]
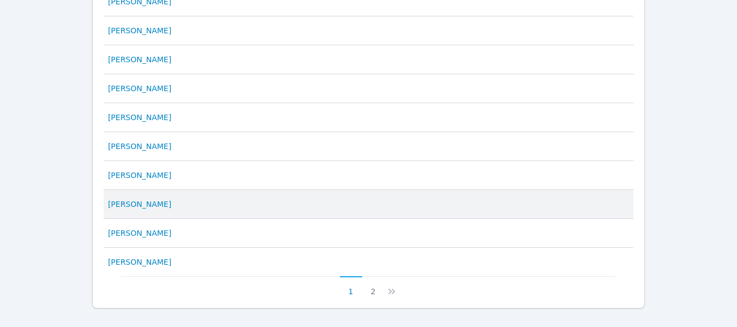
scroll to position [616, 0]
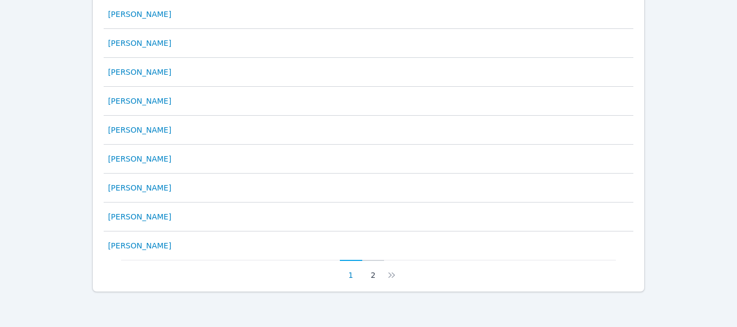
click at [375, 273] on button "2" at bounding box center [373, 270] width 22 height 21
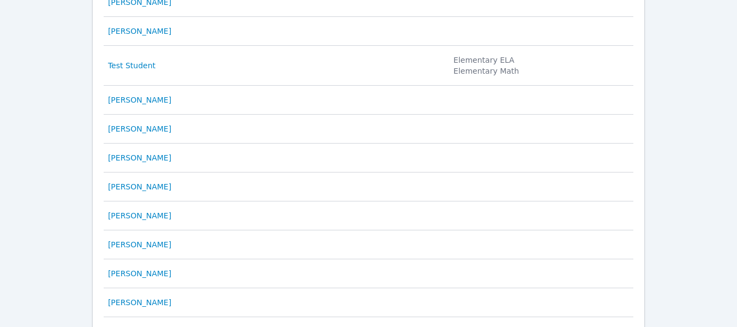
scroll to position [382, 0]
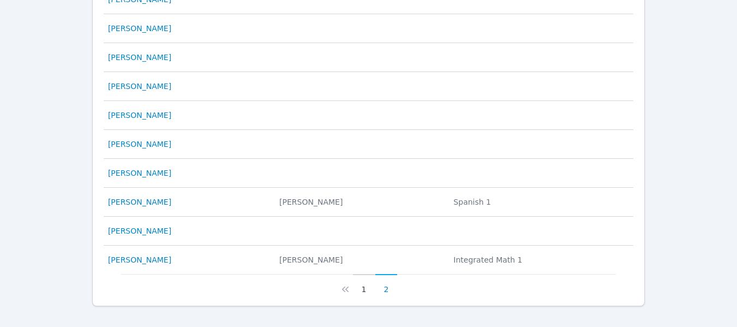
click at [363, 291] on button "1" at bounding box center [364, 284] width 22 height 21
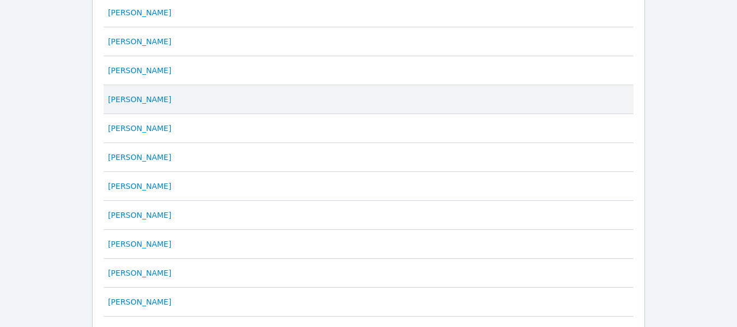
scroll to position [327, 0]
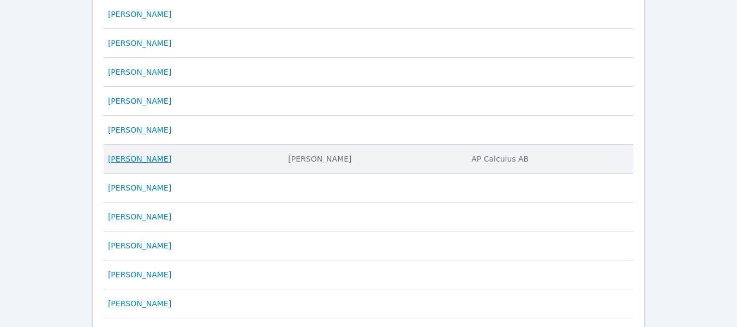
click at [140, 153] on link "[PERSON_NAME]" at bounding box center [139, 158] width 63 height 11
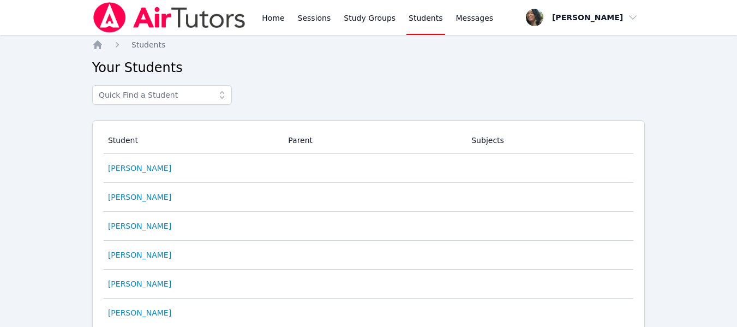
scroll to position [327, 0]
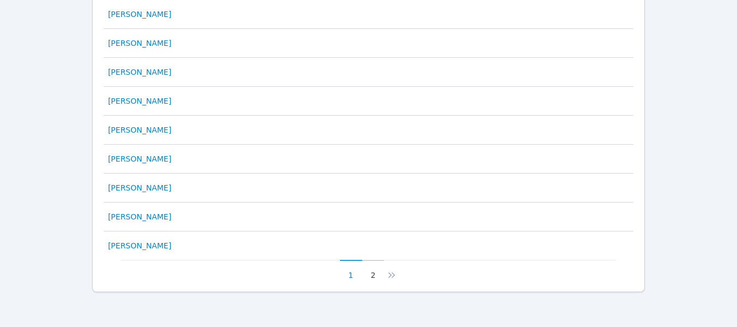
click at [372, 275] on button "2" at bounding box center [373, 270] width 22 height 21
click at [109, 246] on td "Student [PERSON_NAME]" at bounding box center [188, 245] width 169 height 28
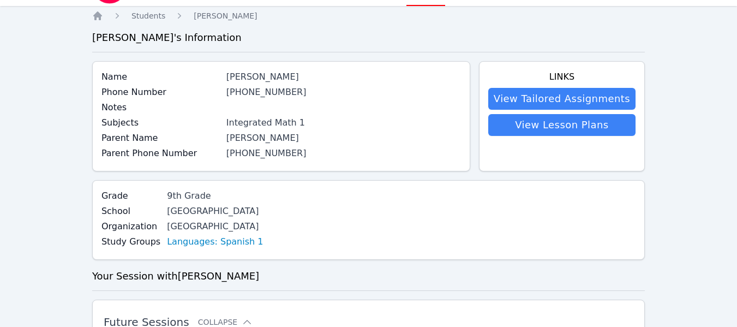
scroll to position [55, 0]
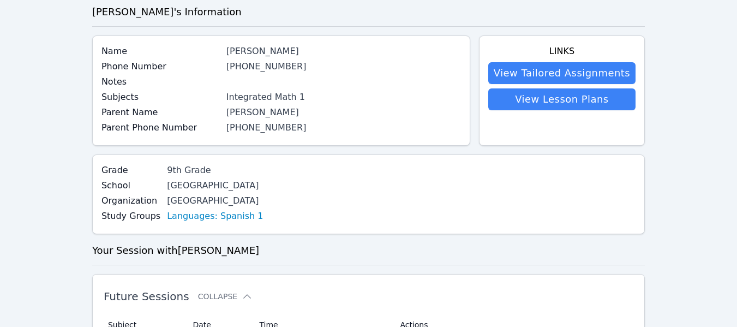
scroll to position [396, 0]
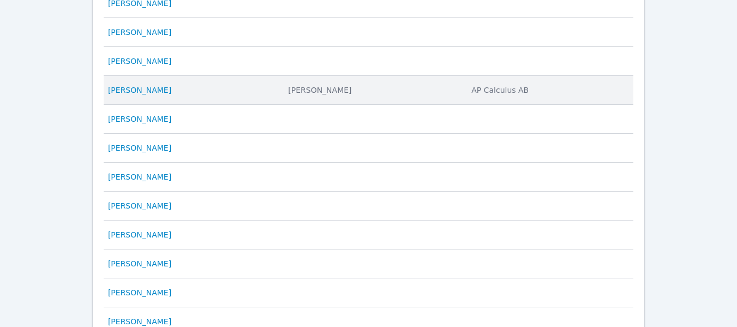
click at [224, 95] on td "Student [PERSON_NAME]" at bounding box center [193, 90] width 178 height 29
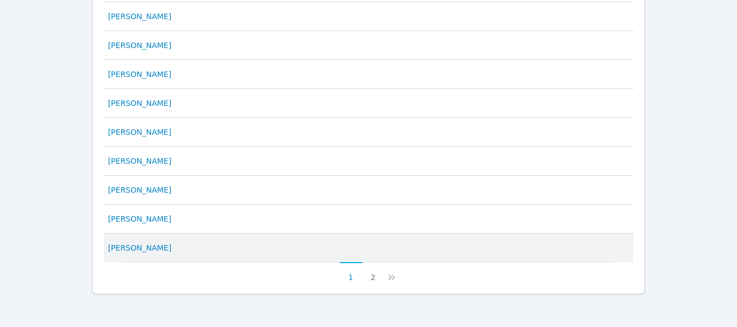
scroll to position [616, 0]
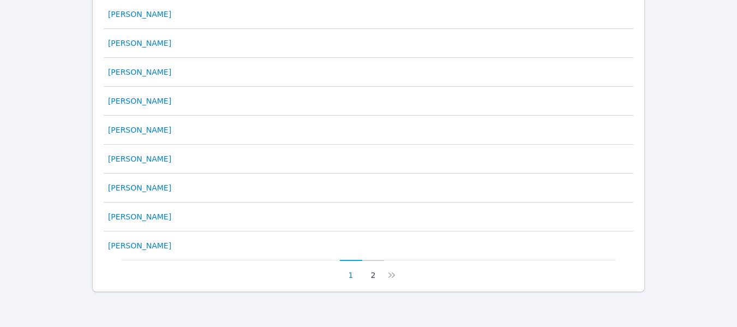
click at [372, 275] on button "2" at bounding box center [373, 270] width 22 height 21
